Goal: Information Seeking & Learning: Learn about a topic

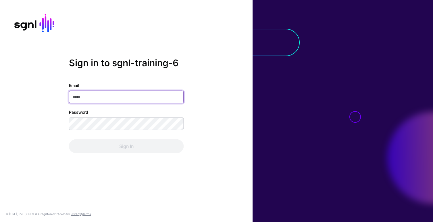
click at [91, 98] on input "Email" at bounding box center [126, 97] width 115 height 13
paste input "**********"
type input "**********"
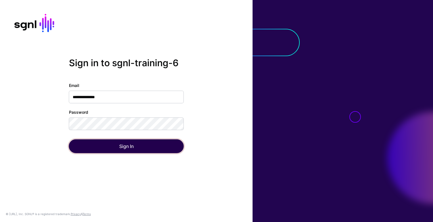
click at [116, 147] on button "Sign In" at bounding box center [126, 146] width 115 height 14
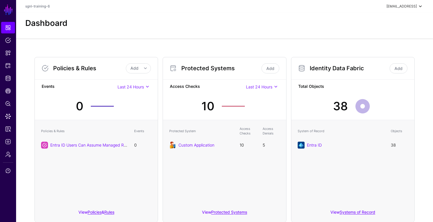
click at [400, 7] on div "[EMAIL_ADDRESS]" at bounding box center [402, 6] width 30 height 5
click at [384, 21] on span "SGNL Student" at bounding box center [397, 18] width 39 height 5
click at [378, 38] on span "sgnl-training-6" at bounding box center [385, 38] width 24 height 5
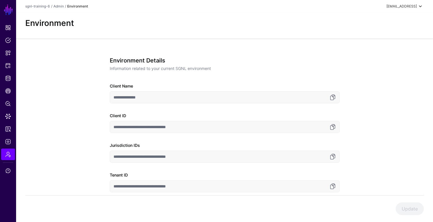
click at [400, 5] on div "[EMAIL_ADDRESS]" at bounding box center [402, 6] width 30 height 5
click at [378, 40] on span "sgnl-training-6" at bounding box center [385, 38] width 24 height 5
click at [61, 6] on link "Admin" at bounding box center [58, 6] width 10 height 4
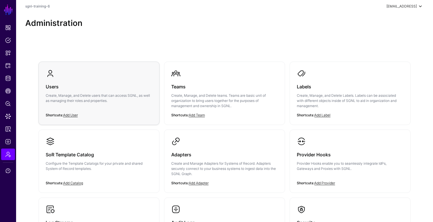
click at [69, 82] on h3 "Users" at bounding box center [99, 86] width 107 height 8
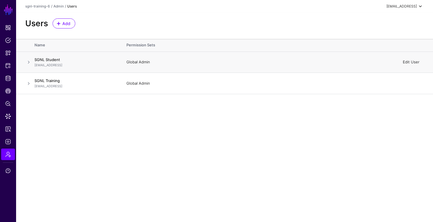
click at [409, 62] on link "Edit User" at bounding box center [411, 61] width 17 height 5
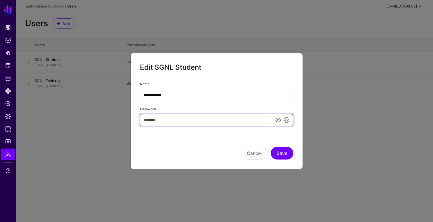
click at [188, 118] on input "Password" at bounding box center [216, 120] width 153 height 12
type input "**********"
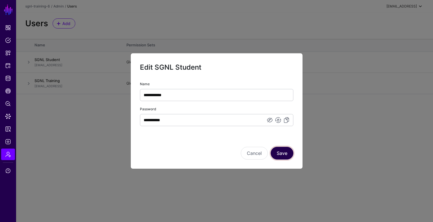
click at [279, 151] on button "Save" at bounding box center [282, 153] width 23 height 13
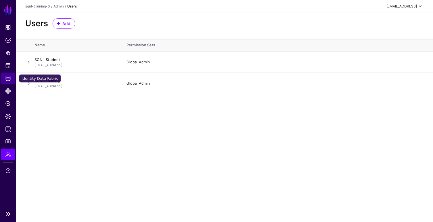
click at [8, 77] on span "Identity Data Fabric" at bounding box center [8, 78] width 6 height 6
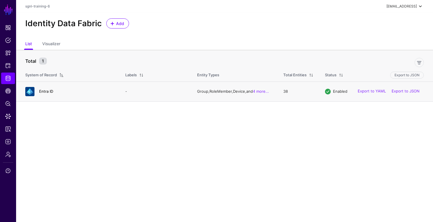
click at [47, 91] on link "Entra ID" at bounding box center [46, 91] width 14 height 5
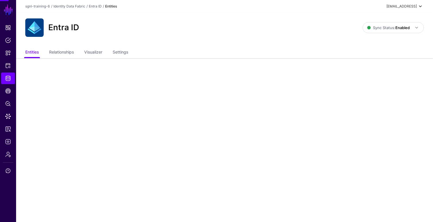
click at [47, 91] on main "SGNL Dashboard Policies Snippets Protected Systems Identity Data Fabric CAEP Hu…" at bounding box center [216, 111] width 433 height 222
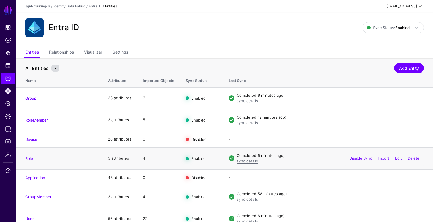
scroll to position [7, 0]
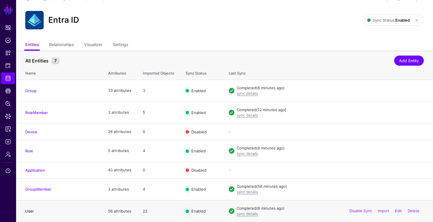
click at [26, 209] on link "User" at bounding box center [29, 210] width 9 height 5
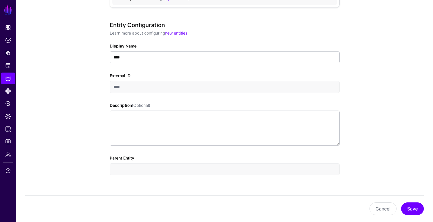
scroll to position [94, 0]
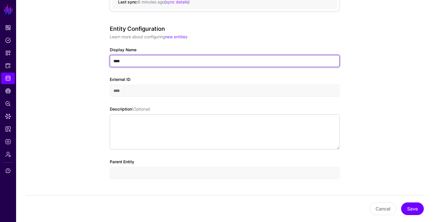
click at [162, 65] on input "****" at bounding box center [225, 61] width 230 height 12
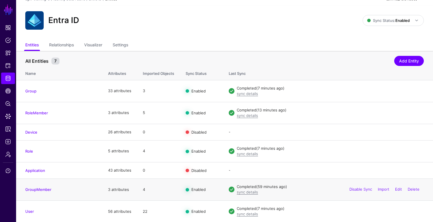
scroll to position [8, 0]
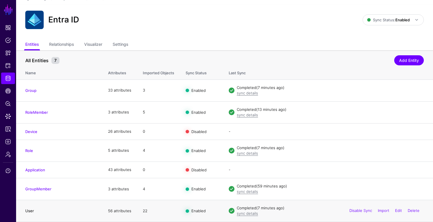
click at [29, 210] on link "User" at bounding box center [29, 210] width 9 height 5
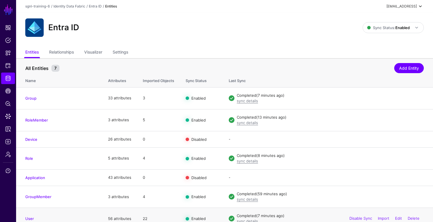
click at [127, 219] on td "56 attributes" at bounding box center [119, 218] width 35 height 22
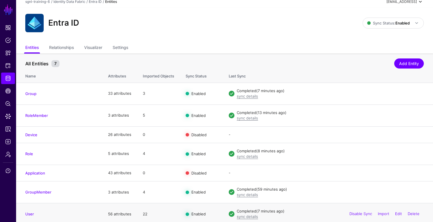
scroll to position [8, 0]
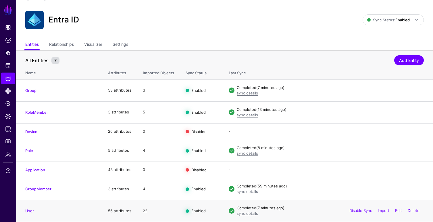
click at [122, 212] on td "56 attributes" at bounding box center [119, 210] width 35 height 22
click at [34, 209] on h4 "User" at bounding box center [60, 210] width 71 height 5
click at [28, 211] on link "User" at bounding box center [29, 210] width 9 height 5
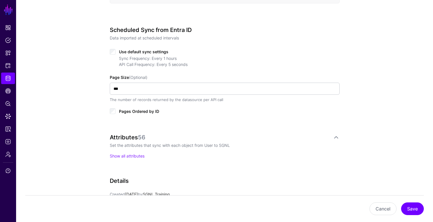
scroll to position [273, 0]
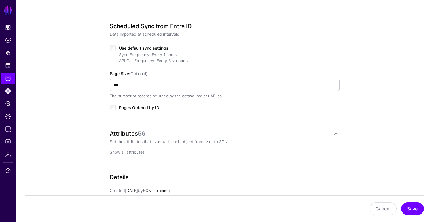
click at [139, 151] on link "Show all attributes" at bounding box center [127, 151] width 35 height 5
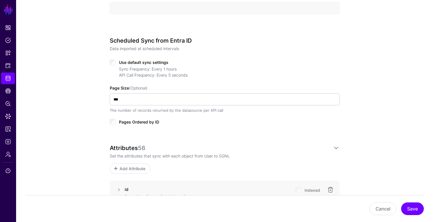
scroll to position [324, 0]
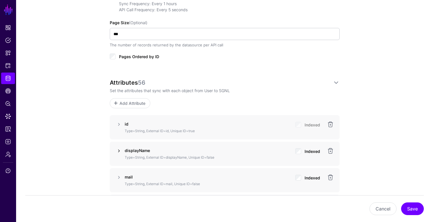
click at [120, 149] on link at bounding box center [119, 150] width 7 height 7
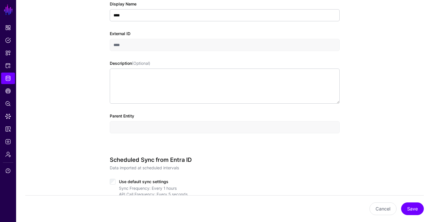
scroll to position [0, 0]
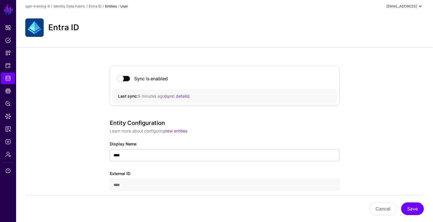
click at [64, 28] on h2 "Entra ID" at bounding box center [63, 28] width 31 height 10
click at [97, 7] on link "Entra ID" at bounding box center [95, 6] width 13 height 4
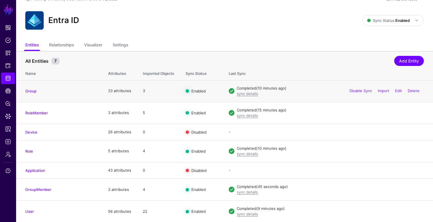
scroll to position [8, 0]
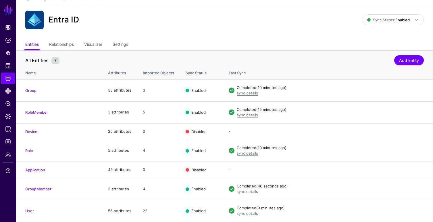
click at [65, 44] on link "Relationships" at bounding box center [61, 44] width 25 height 11
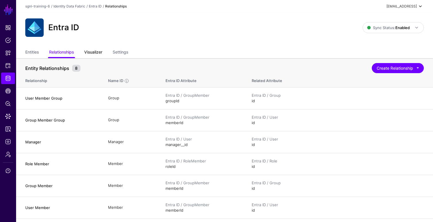
click at [95, 51] on link "Visualizer" at bounding box center [93, 52] width 18 height 11
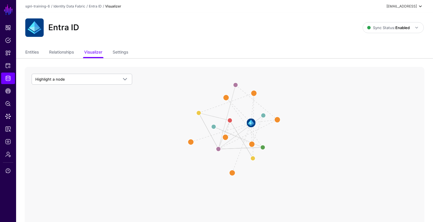
drag, startPoint x: 278, startPoint y: 140, endPoint x: 287, endPoint y: 94, distance: 47.1
click at [287, 94] on icon "User Member Role Role Member Role User Member Group Role Member Member Of User …" at bounding box center [225, 182] width 400 height 230
click at [224, 97] on circle at bounding box center [226, 98] width 12 height 12
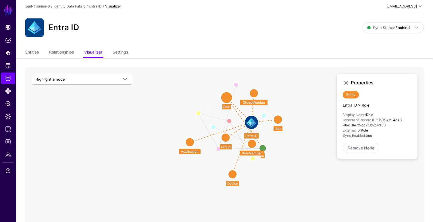
click at [279, 121] on circle at bounding box center [278, 119] width 9 height 9
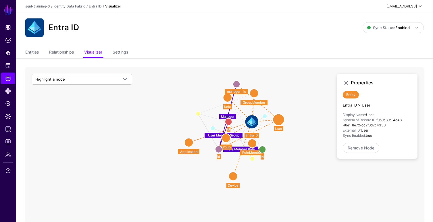
click at [262, 148] on circle at bounding box center [262, 149] width 7 height 7
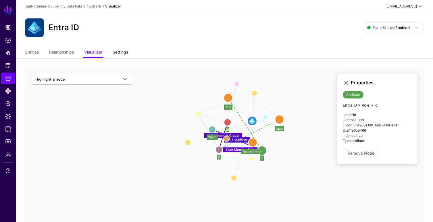
click at [120, 53] on link "Settings" at bounding box center [121, 52] width 16 height 11
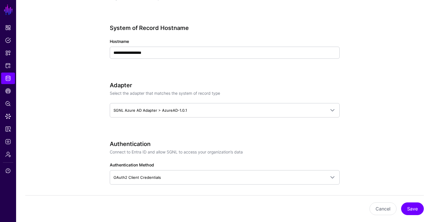
scroll to position [282, 0]
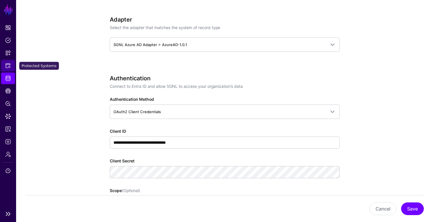
click at [5, 66] on link "Protected Systems" at bounding box center [8, 65] width 14 height 11
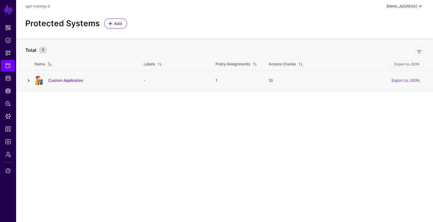
click at [28, 82] on link at bounding box center [28, 80] width 7 height 7
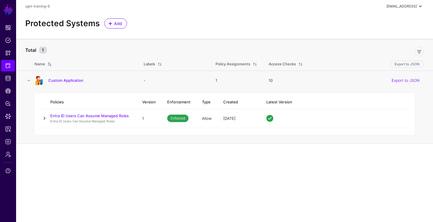
click at [44, 118] on link at bounding box center [44, 118] width 7 height 7
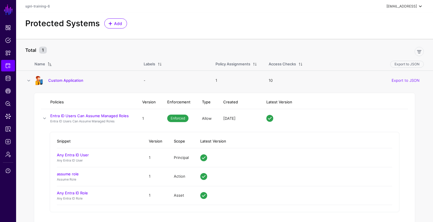
click at [182, 103] on th "Enforcement" at bounding box center [179, 102] width 35 height 14
click at [75, 155] on link "Any Entra ID User" at bounding box center [73, 154] width 32 height 5
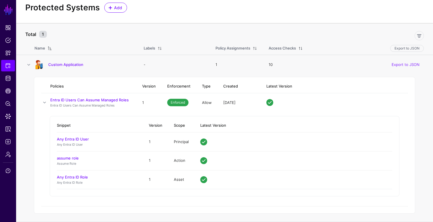
click at [177, 103] on span "Enforced" at bounding box center [177, 102] width 21 height 7
click at [44, 102] on link at bounding box center [44, 102] width 7 height 7
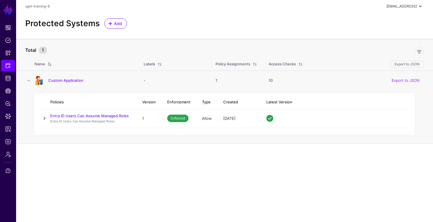
click at [46, 118] on link at bounding box center [44, 118] width 7 height 7
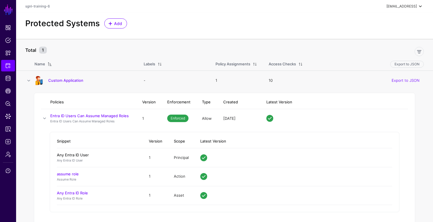
click at [77, 154] on link "Any Entra ID User" at bounding box center [73, 154] width 32 height 5
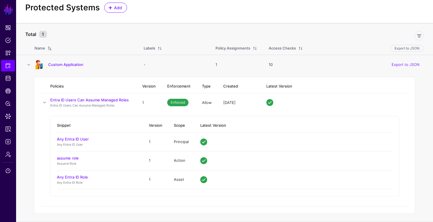
click at [178, 101] on span "Enforced" at bounding box center [177, 102] width 21 height 7
click at [61, 65] on link "Custom Application" at bounding box center [65, 64] width 35 height 5
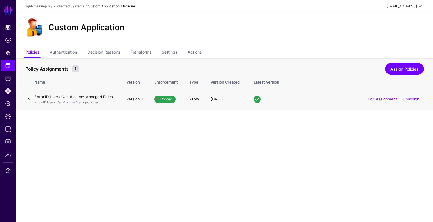
click at [28, 100] on link at bounding box center [28, 99] width 7 height 7
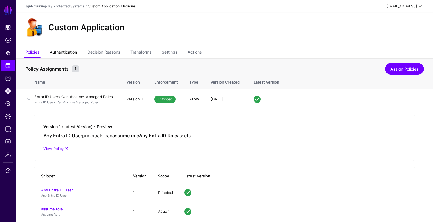
click at [74, 52] on link "Authentication" at bounding box center [63, 52] width 27 height 11
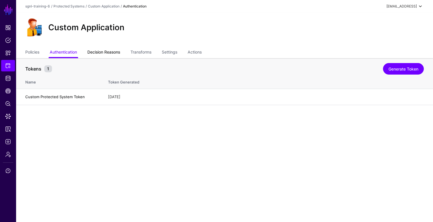
click at [112, 53] on link "Decision Reasons" at bounding box center [103, 52] width 33 height 11
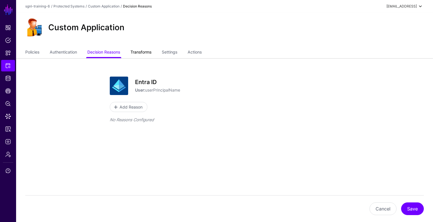
click at [151, 51] on link "Transforms" at bounding box center [140, 52] width 21 height 11
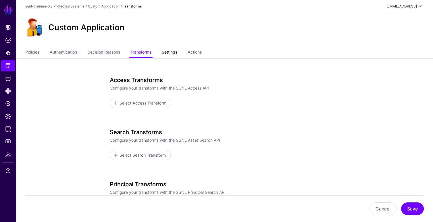
click at [172, 52] on link "Settings" at bounding box center [170, 52] width 16 height 11
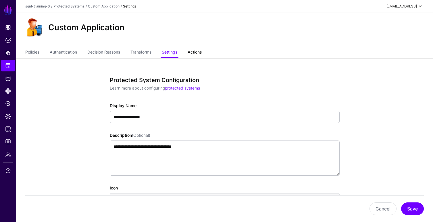
click at [200, 51] on link "Actions" at bounding box center [195, 52] width 14 height 11
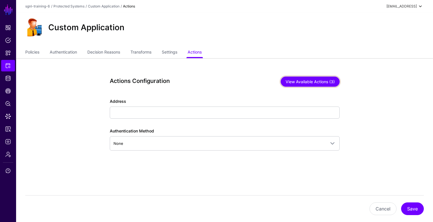
click at [316, 83] on button "View Available Actions (3)" at bounding box center [310, 81] width 59 height 10
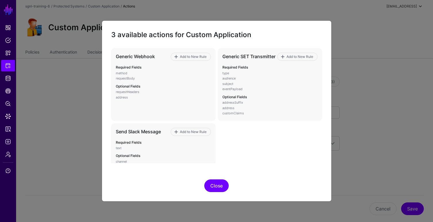
click at [213, 188] on button "Close" at bounding box center [216, 185] width 24 height 13
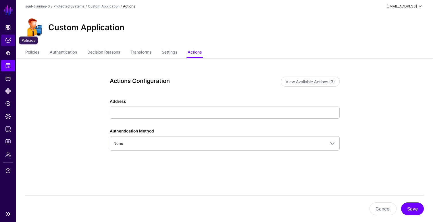
click at [8, 41] on span "Policies" at bounding box center [8, 40] width 6 height 6
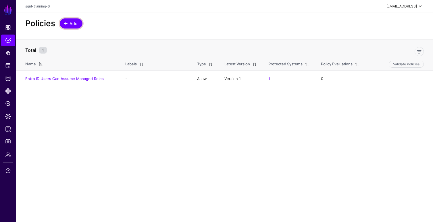
click at [66, 25] on span at bounding box center [66, 23] width 5 height 5
click at [74, 80] on link "Entra ID Users Can Assume Managed Roles" at bounding box center [64, 78] width 78 height 5
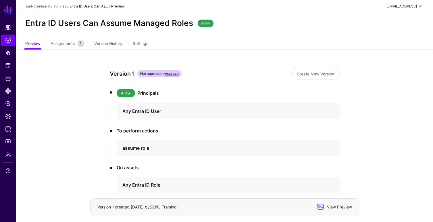
click at [348, 209] on span "View Preview" at bounding box center [339, 206] width 28 height 6
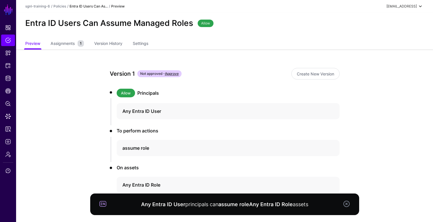
click at [348, 205] on link at bounding box center [346, 203] width 7 height 7
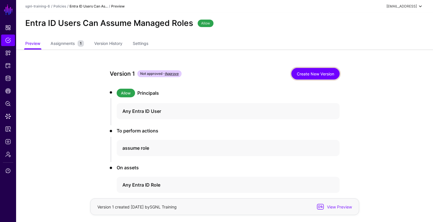
click at [319, 69] on link "Create New Version" at bounding box center [315, 73] width 48 height 11
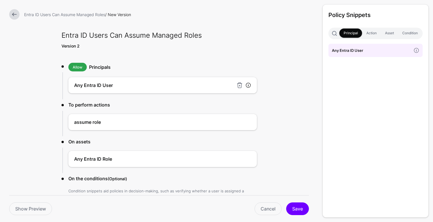
click at [251, 86] on link at bounding box center [248, 85] width 6 height 6
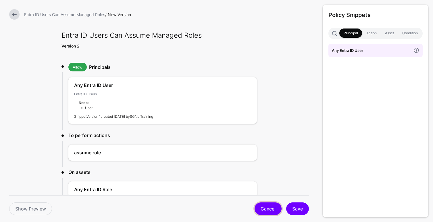
click at [264, 212] on link "Cancel" at bounding box center [268, 208] width 27 height 13
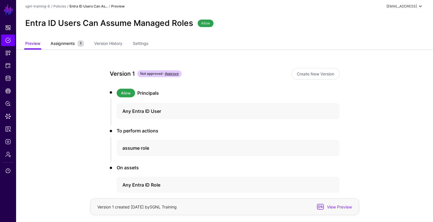
click at [70, 44] on span "Assignments" at bounding box center [62, 43] width 27 height 6
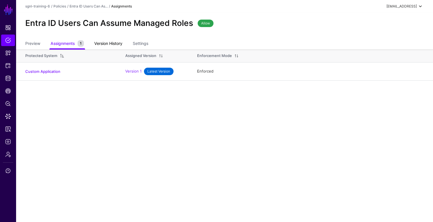
click at [119, 43] on link "Version History" at bounding box center [108, 44] width 28 height 11
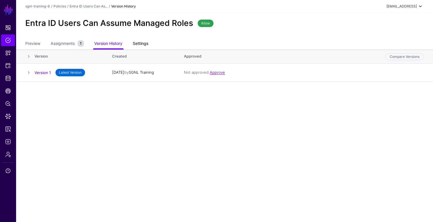
click at [144, 45] on link "Settings" at bounding box center [141, 44] width 16 height 11
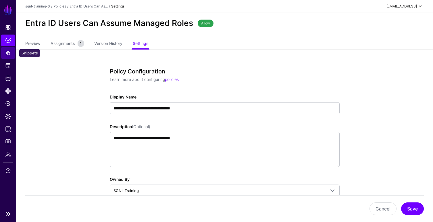
click at [9, 52] on span "Snippets" at bounding box center [8, 53] width 6 height 6
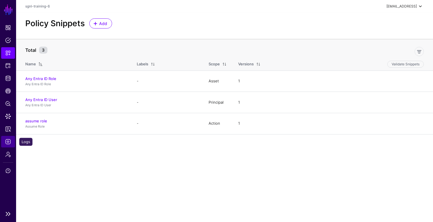
click at [7, 139] on span "Logs" at bounding box center [8, 142] width 6 height 6
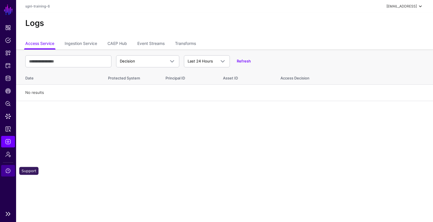
click at [9, 171] on span "Support" at bounding box center [8, 171] width 6 height 6
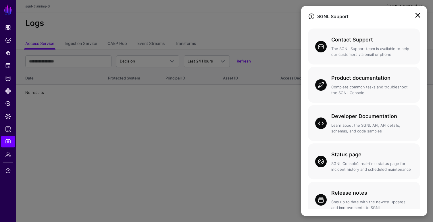
click at [418, 15] on link at bounding box center [417, 15] width 9 height 9
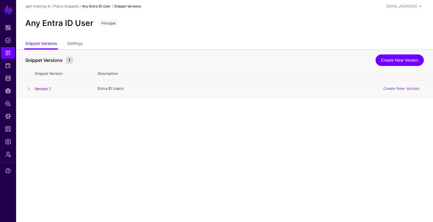
click at [28, 88] on span at bounding box center [28, 88] width 7 height 7
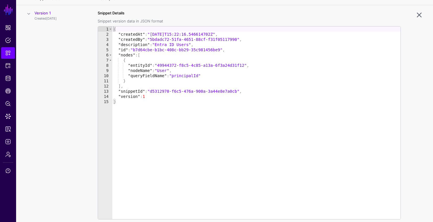
scroll to position [80, 0]
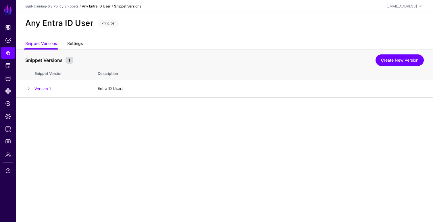
click at [76, 43] on link "Settings" at bounding box center [75, 44] width 16 height 11
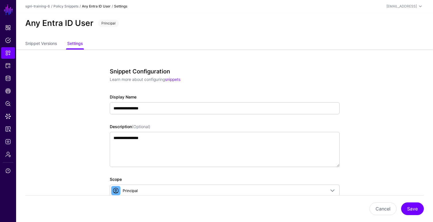
click at [98, 6] on link "Any Entra ID User" at bounding box center [96, 6] width 29 height 4
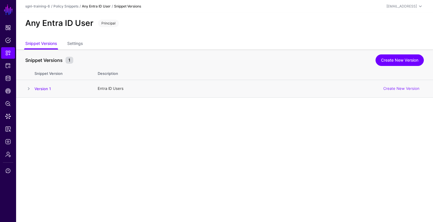
click at [30, 89] on span at bounding box center [28, 88] width 7 height 7
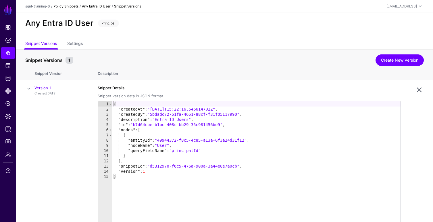
click at [66, 6] on link "Policy Snippets" at bounding box center [65, 6] width 25 height 4
